Goal: Information Seeking & Learning: Learn about a topic

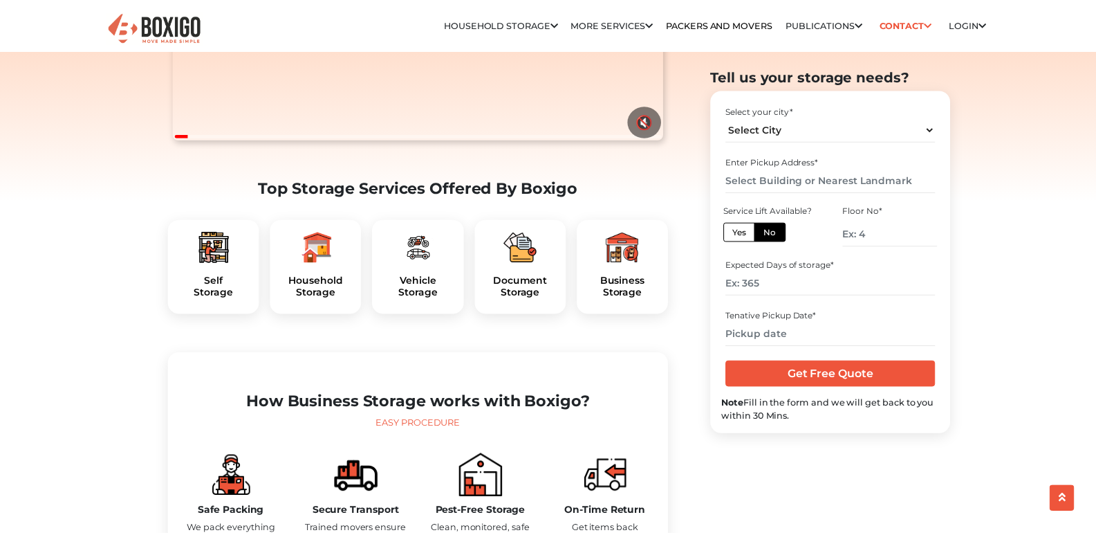
scroll to position [346, 0]
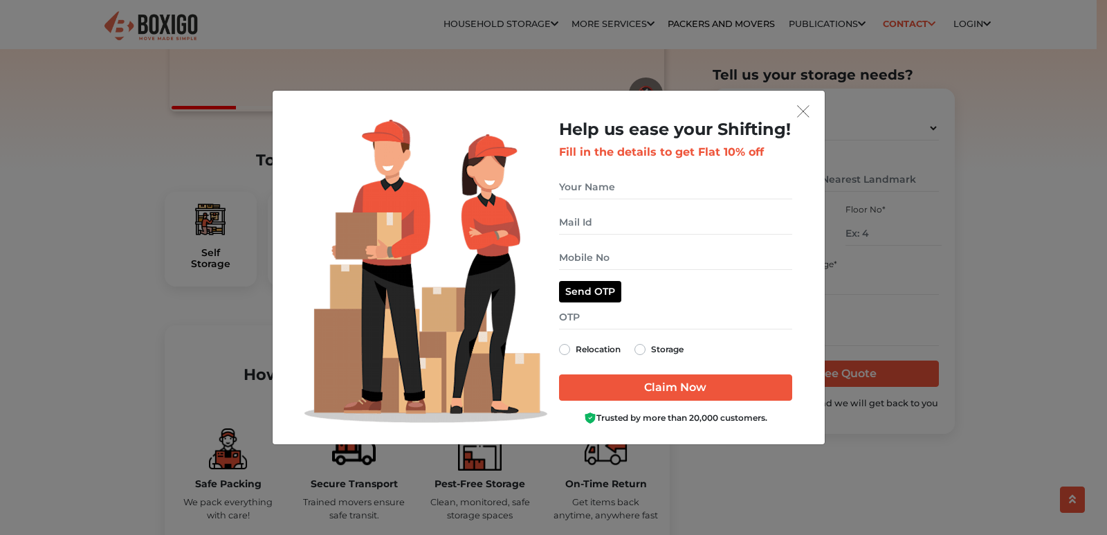
click at [815, 95] on div "Help us ease your Shifting! Fill in the details to get Flat 10% off Relocation …" at bounding box center [549, 267] width 552 height 353
click at [811, 104] on button "get free quote dialog" at bounding box center [803, 111] width 21 height 18
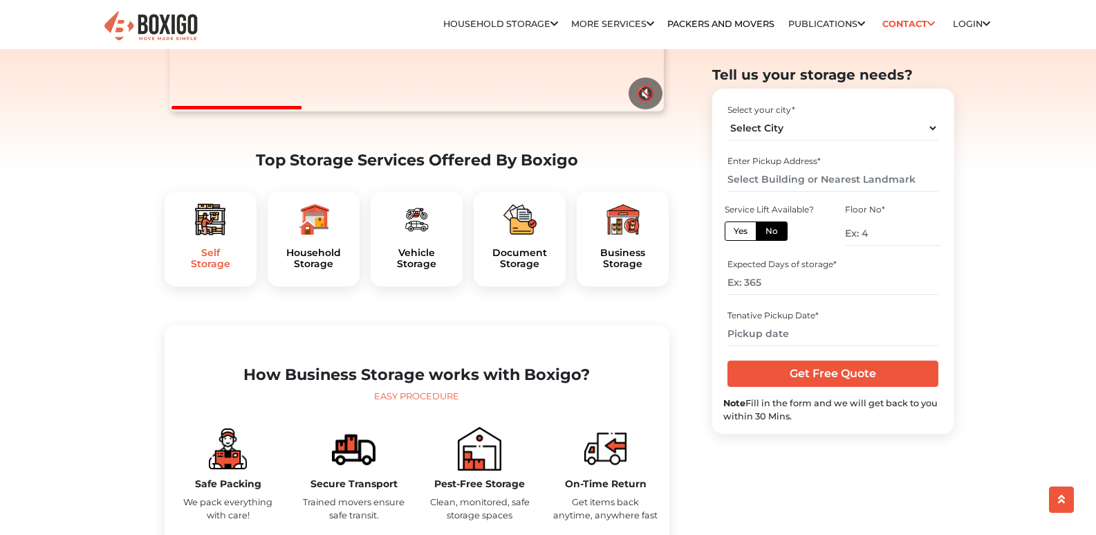
click at [220, 270] on h5 "Self Storage" at bounding box center [211, 259] width 70 height 24
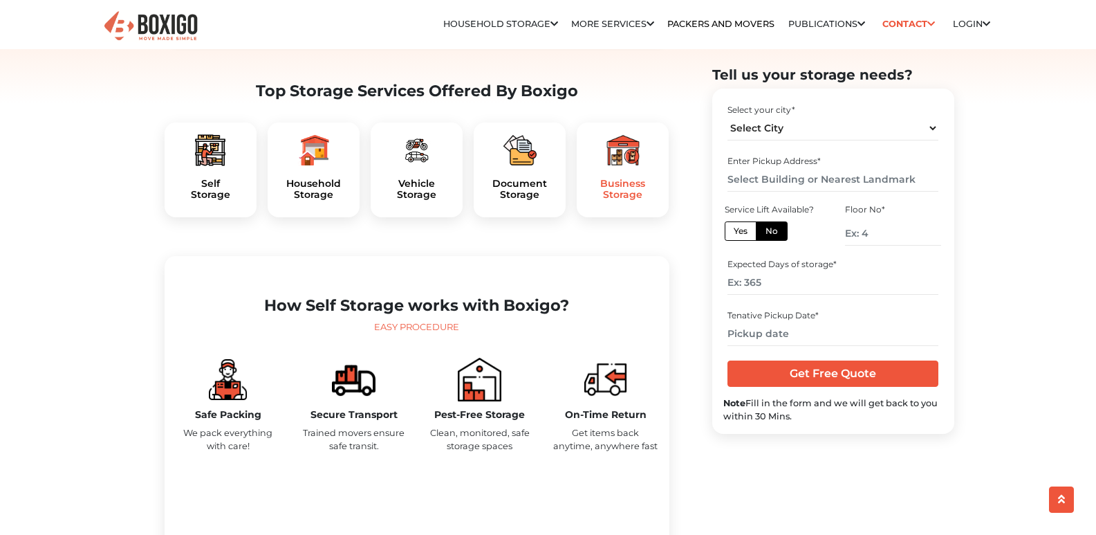
click at [618, 201] on h5 "Business Storage" at bounding box center [623, 190] width 70 height 24
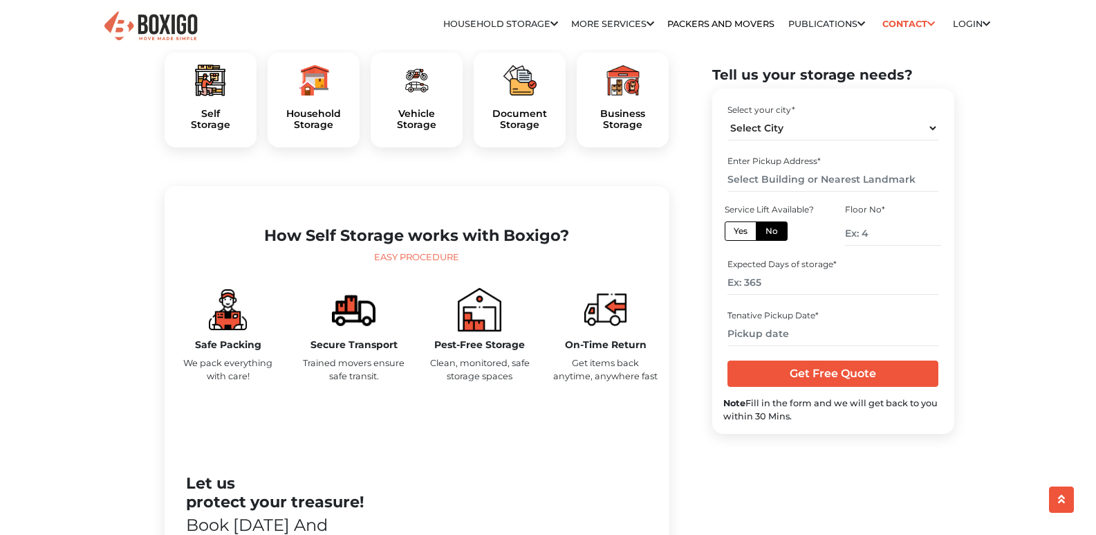
scroll to position [623, 0]
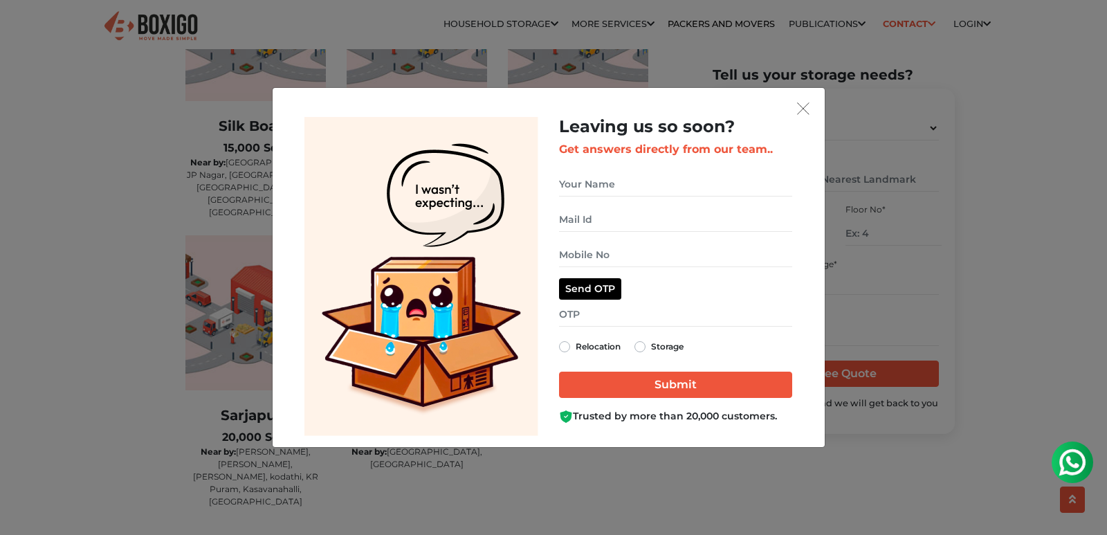
drag, startPoint x: 796, startPoint y: 87, endPoint x: 795, endPoint y: 95, distance: 8.4
click at [796, 88] on div "Leaving us so soon? Get answers directly from our team.. Storage" at bounding box center [548, 267] width 553 height 360
click at [799, 98] on div "Leaving us so soon? Get answers directly from our team.. Relocation Storage" at bounding box center [549, 267] width 552 height 359
click at [804, 102] on button "get free quote dialog" at bounding box center [803, 108] width 21 height 18
